Goal: Entertainment & Leisure: Consume media (video, audio)

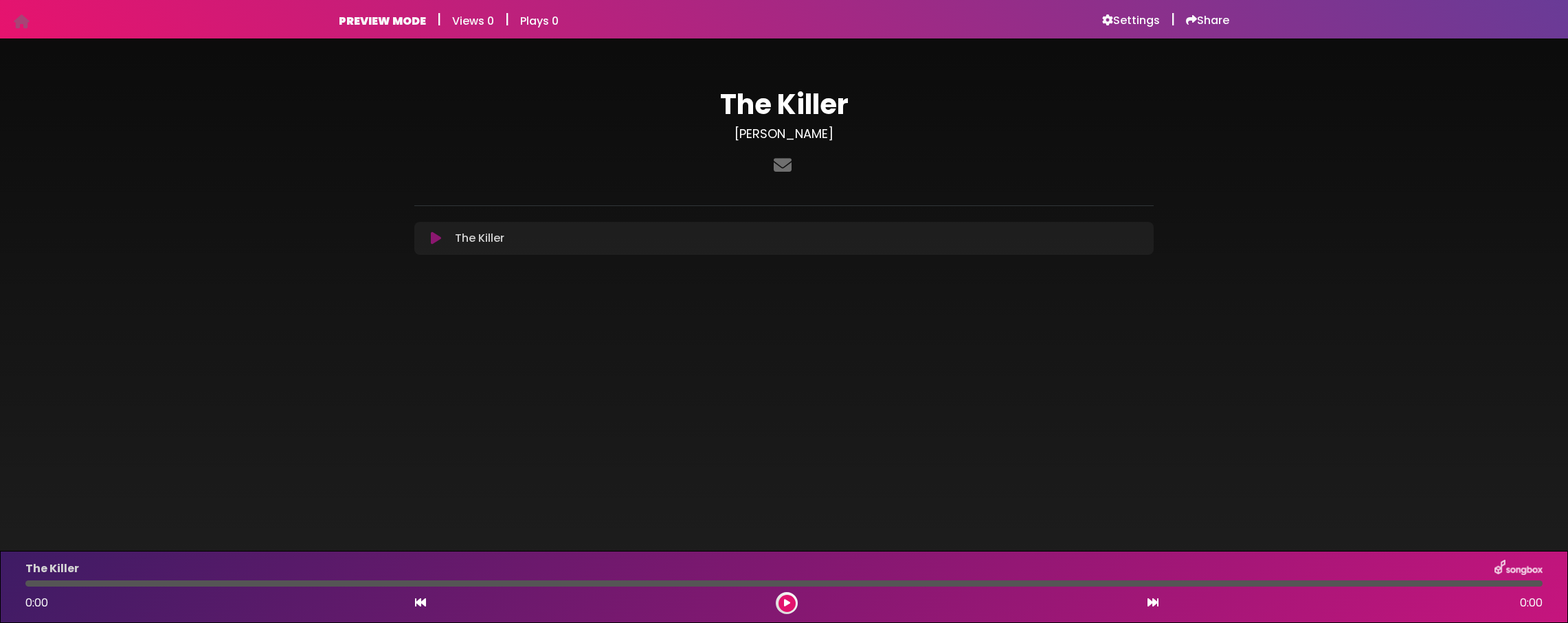
click at [439, 231] on icon at bounding box center [437, 238] width 10 height 13
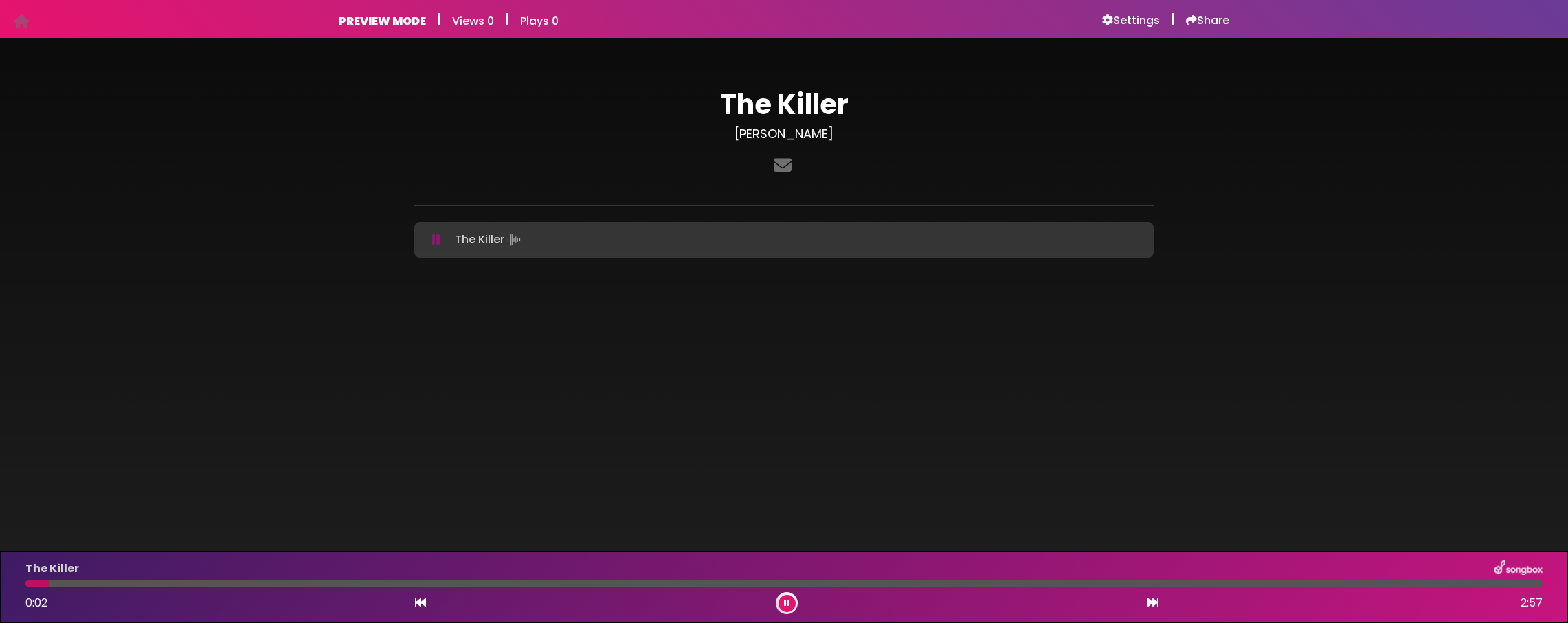
click at [436, 237] on icon at bounding box center [436, 240] width 9 height 13
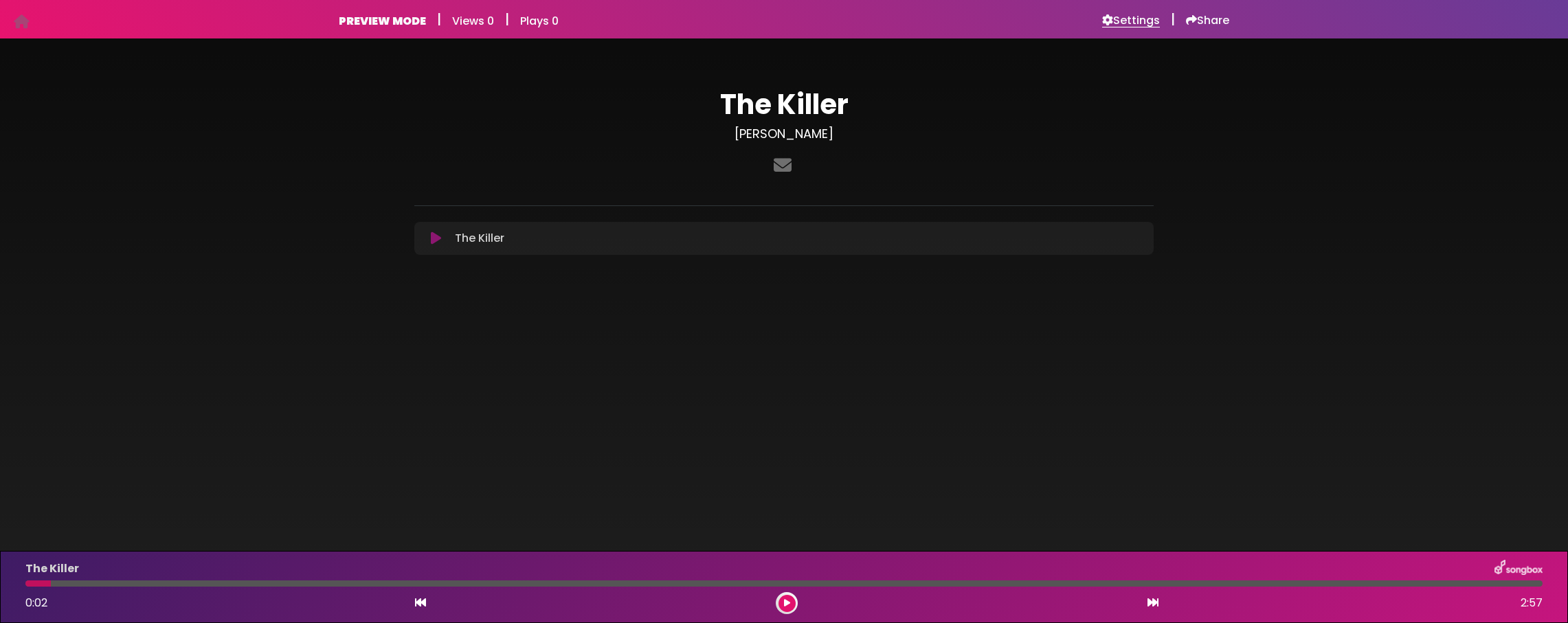
click at [1135, 24] on h6 "Settings" at bounding box center [1131, 20] width 58 height 13
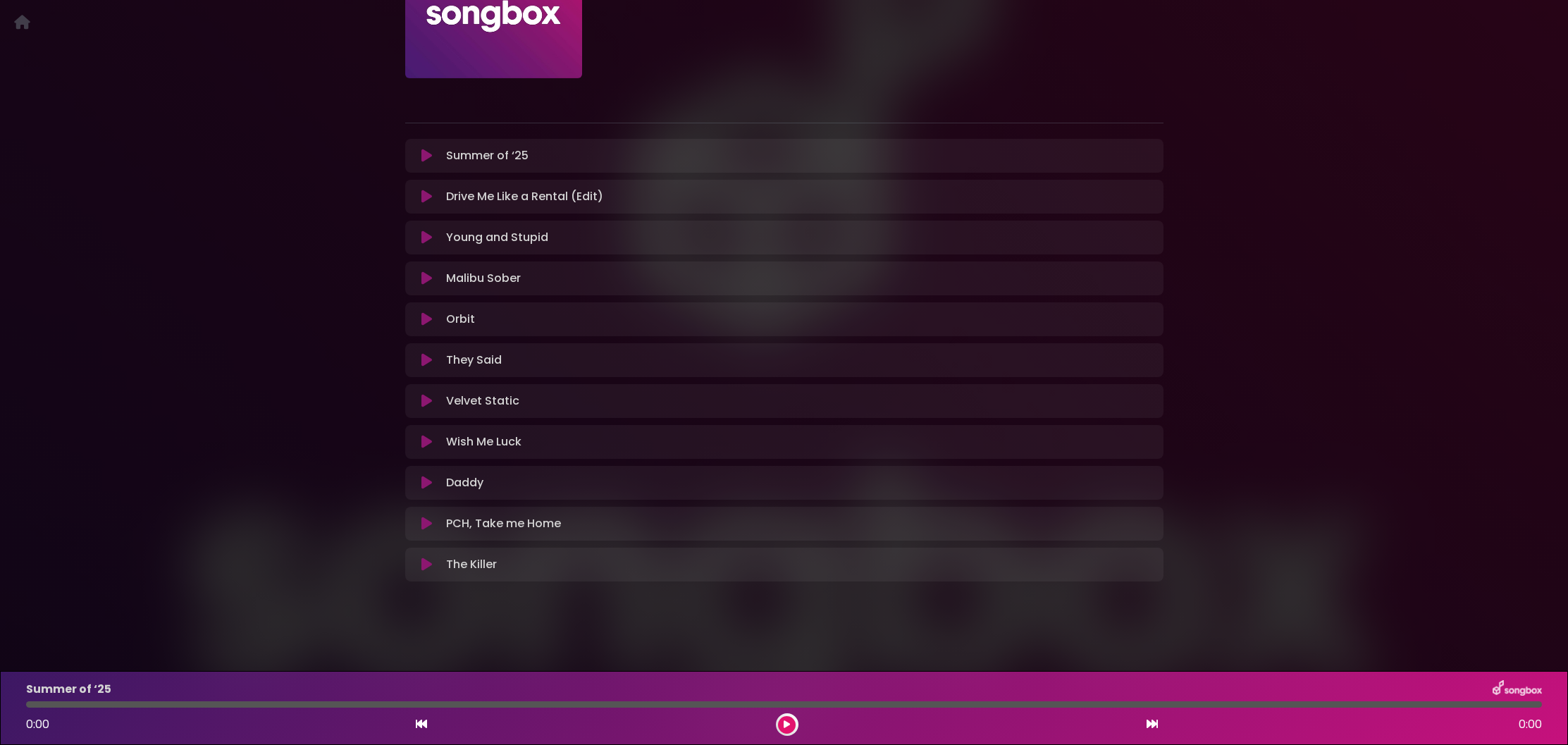
scroll to position [189, 0]
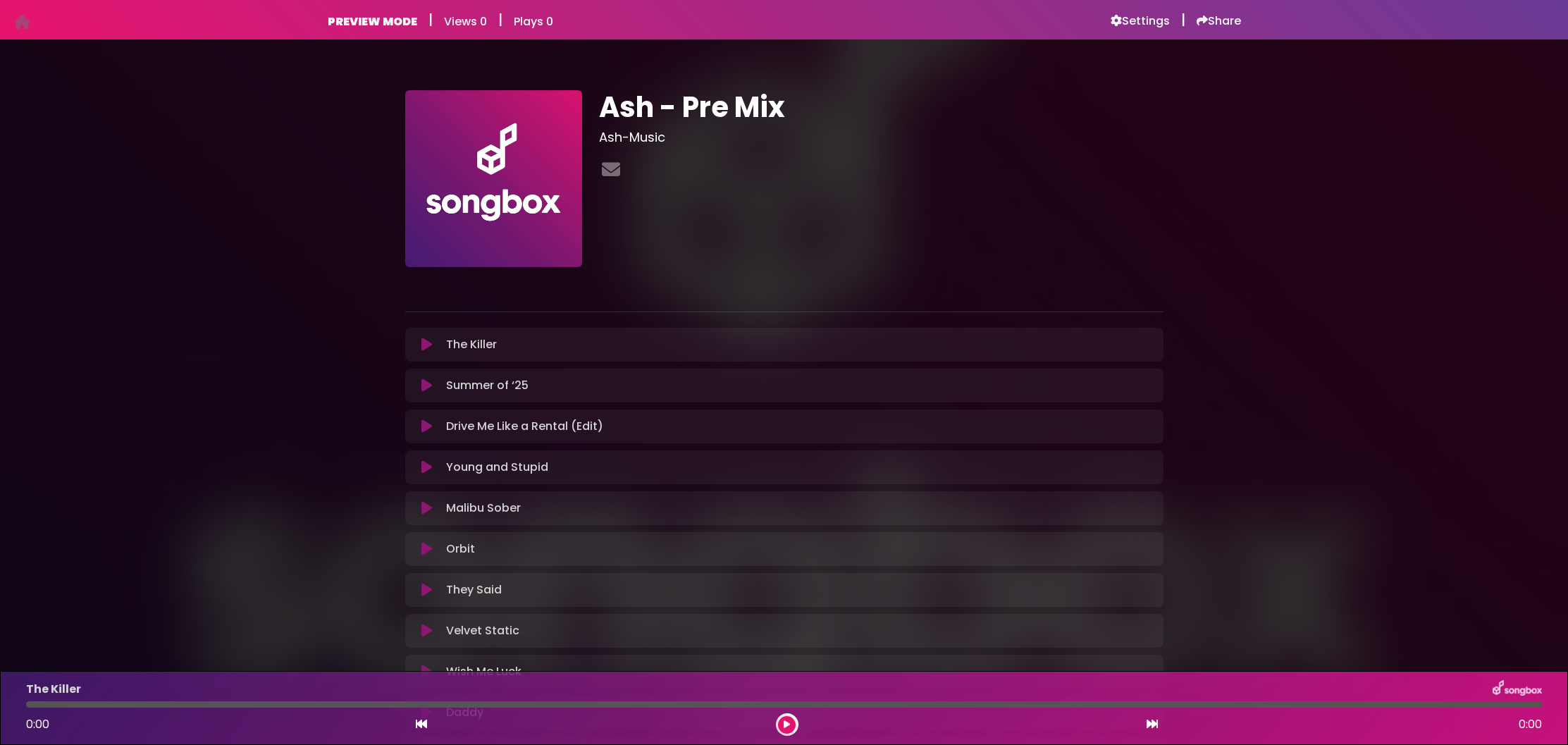
click at [415, 344] on button at bounding box center [428, 345] width 27 height 14
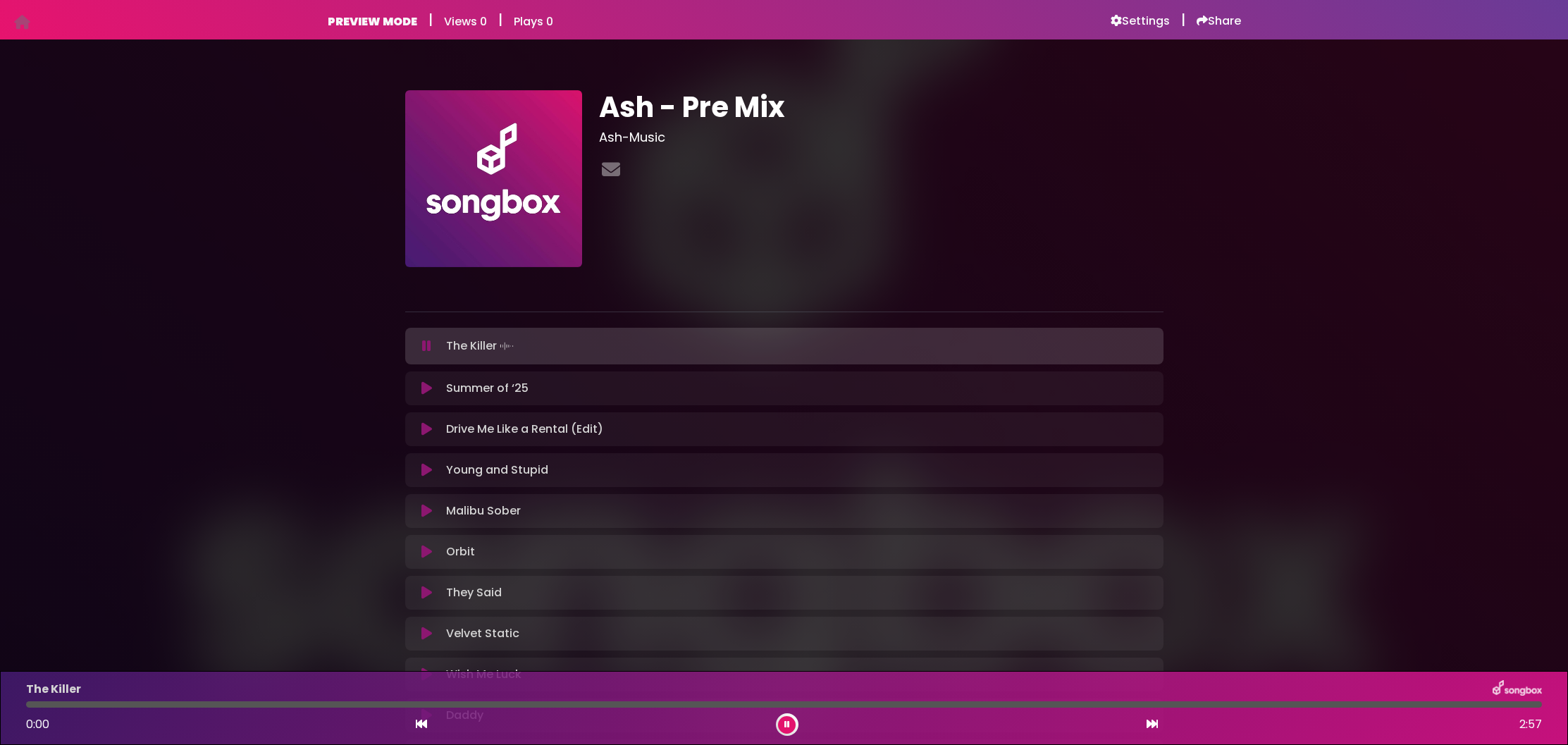
click at [428, 342] on icon at bounding box center [427, 346] width 9 height 14
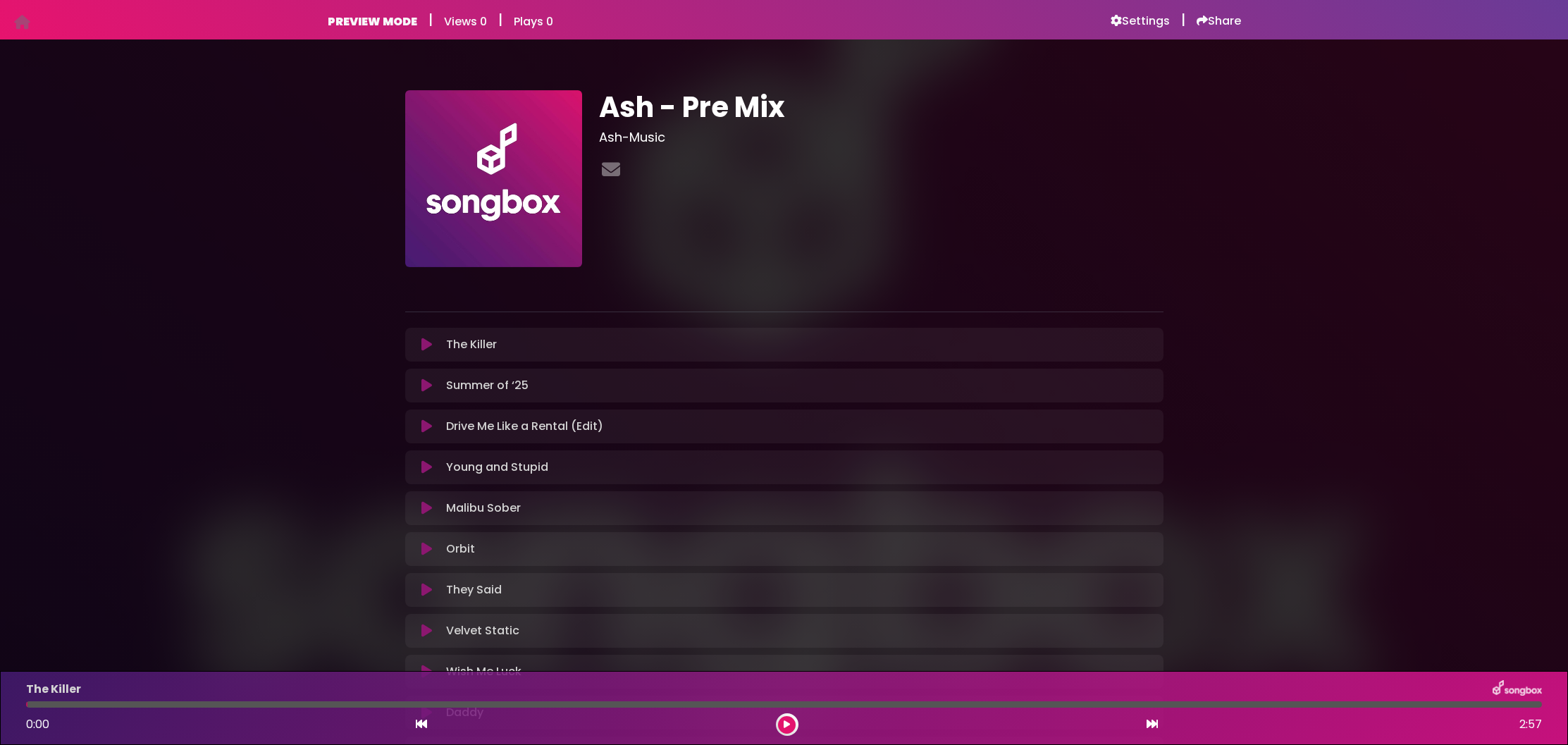
click at [428, 342] on icon at bounding box center [427, 345] width 11 height 14
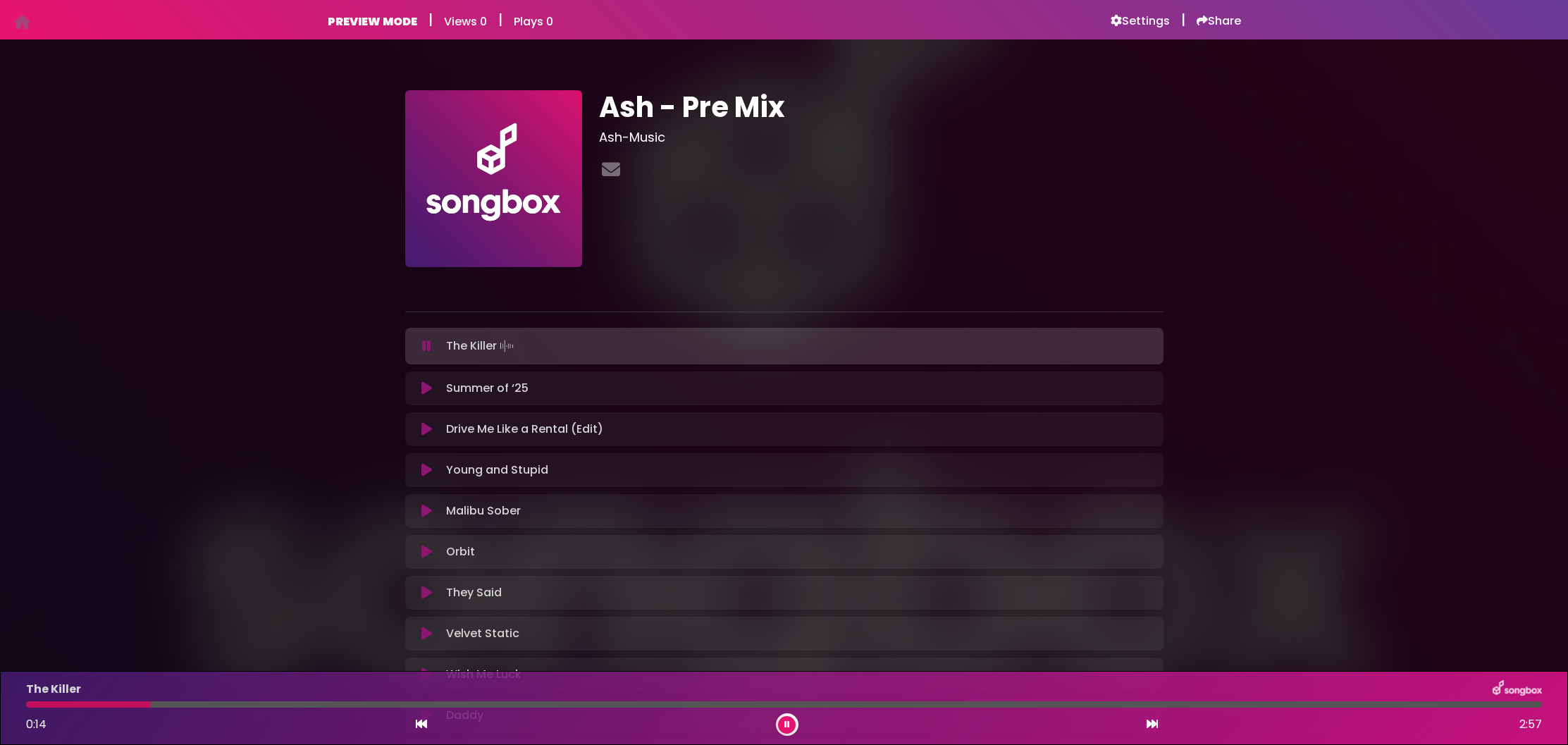
click at [779, 719] on div at bounding box center [787, 725] width 23 height 23
click at [780, 722] on button at bounding box center [787, 724] width 18 height 18
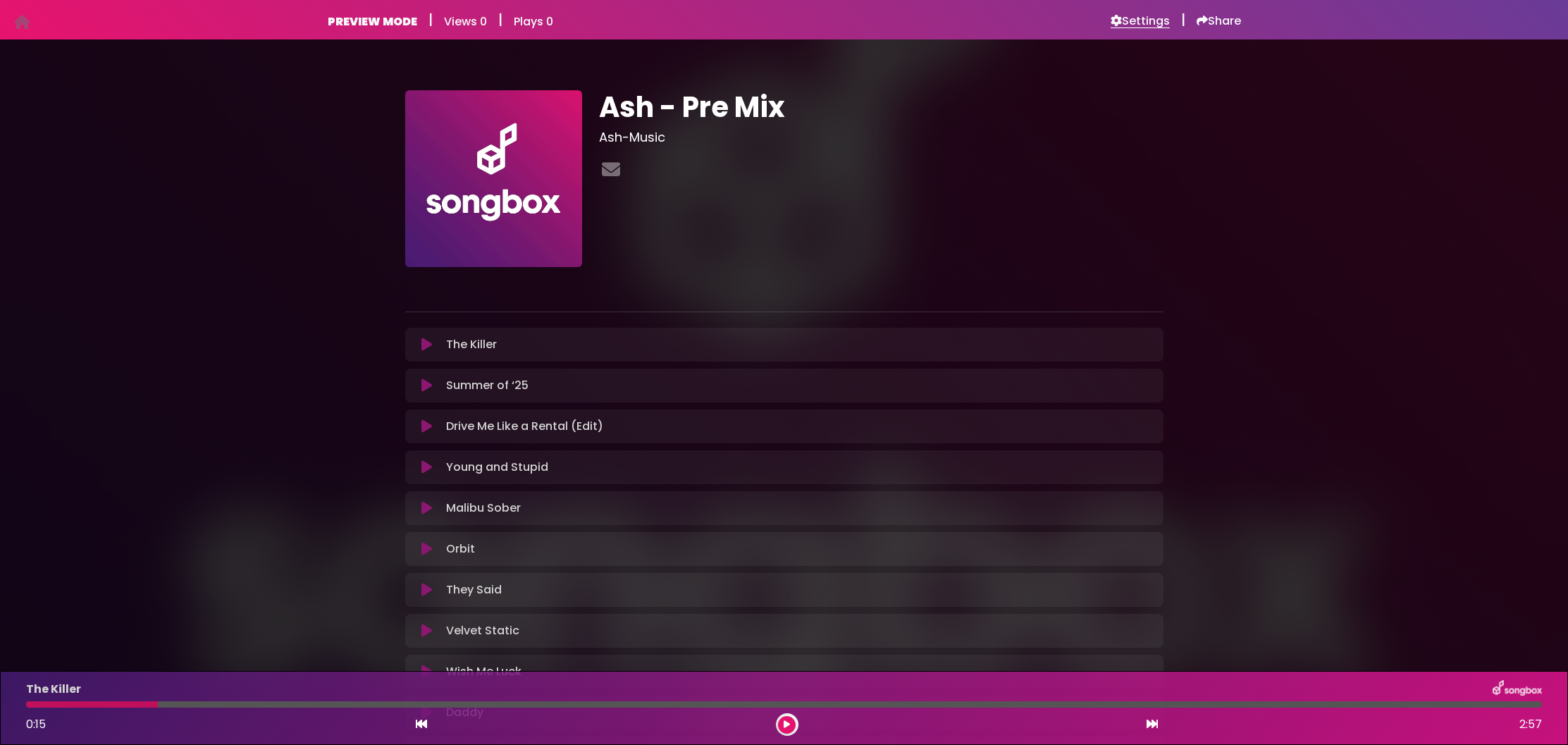
click at [1159, 23] on h6 "Settings" at bounding box center [1140, 21] width 60 height 14
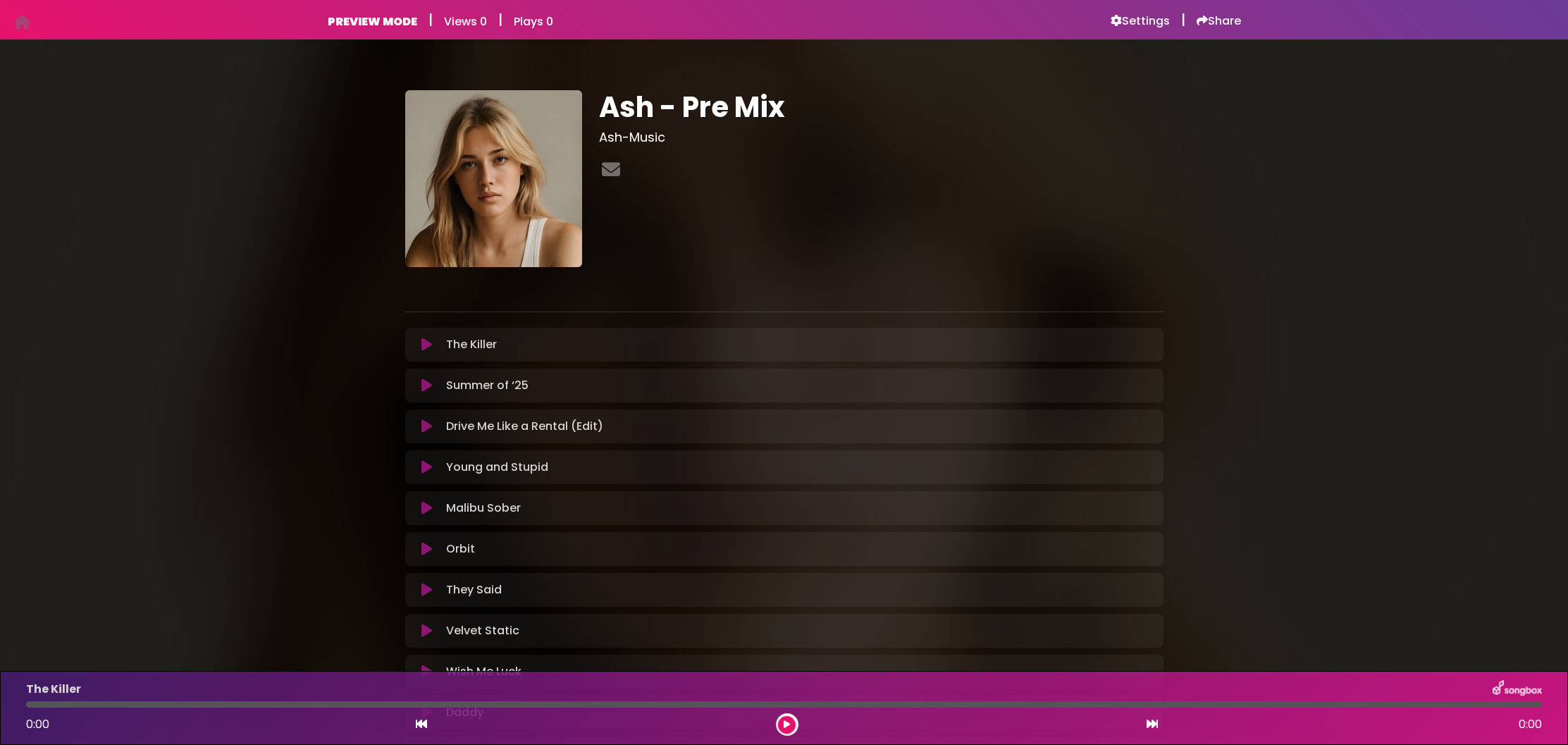
click at [432, 112] on div at bounding box center [493, 179] width 194 height 177
